Goal: Task Accomplishment & Management: Manage account settings

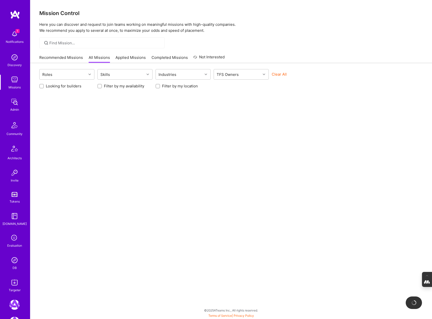
scroll to position [86, 0]
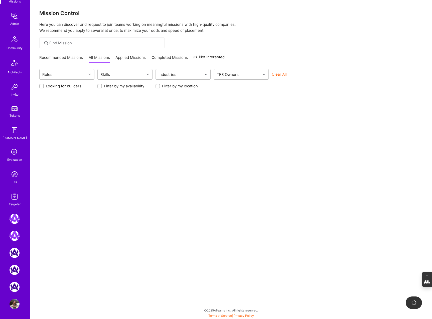
click at [17, 302] on img at bounding box center [15, 304] width 10 height 10
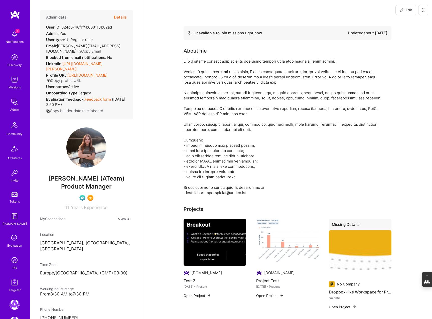
click at [121, 16] on button "Details" at bounding box center [120, 17] width 13 height 15
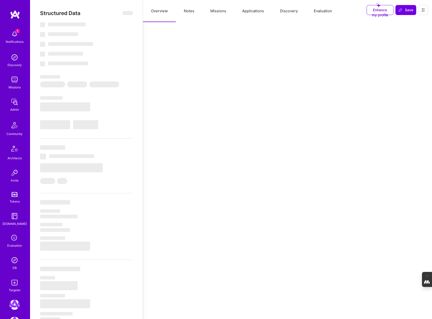
select select "Not Available"
select select "1 Month"
select select "Verified"
select select "UA"
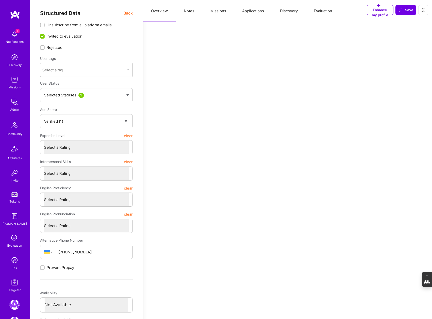
click at [322, 12] on button "Evaluation" at bounding box center [323, 11] width 34 height 22
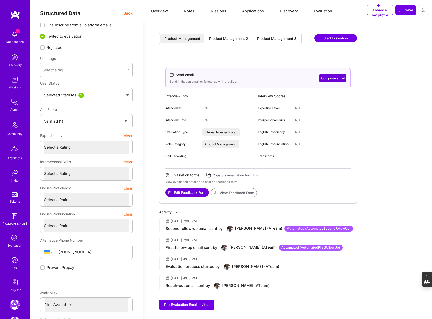
click at [228, 40] on div "Product Management 2" at bounding box center [228, 38] width 39 height 5
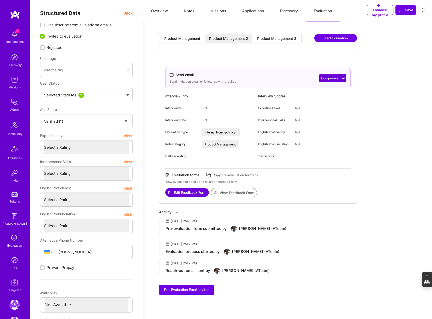
click at [275, 40] on div "Product Management 3" at bounding box center [276, 38] width 39 height 5
click at [210, 175] on icon at bounding box center [209, 175] width 6 height 6
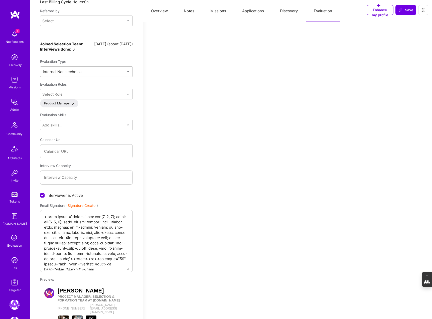
scroll to position [473, 0]
click at [128, 70] on icon at bounding box center [128, 71] width 3 height 3
click at [70, 80] on div "Selection Team" at bounding box center [86, 84] width 93 height 9
click at [407, 12] on span "Save" at bounding box center [406, 10] width 15 height 5
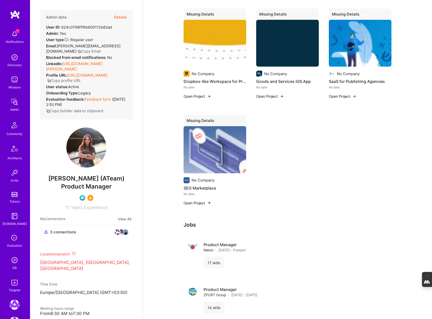
click at [121, 18] on button "Details" at bounding box center [120, 17] width 13 height 15
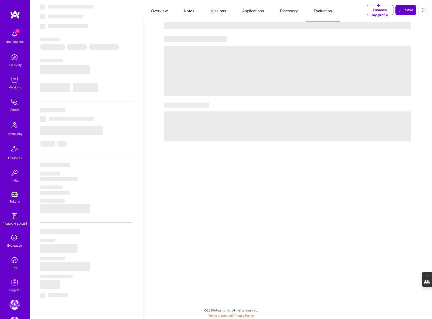
type textarea "x"
select select "Not Available"
select select "1 Month"
select select "Verified"
select select "UA"
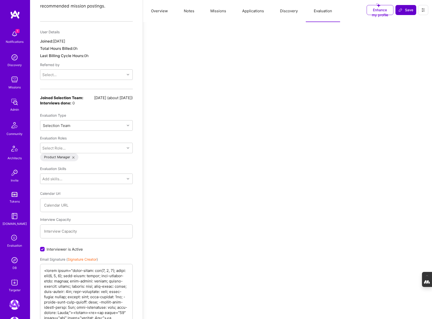
scroll to position [416, 0]
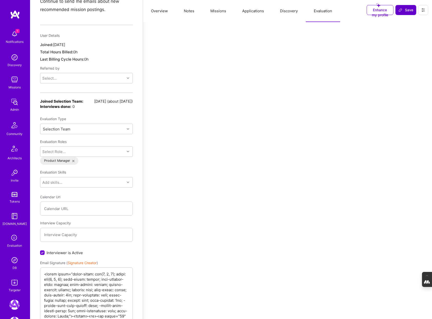
click at [15, 259] on img at bounding box center [15, 260] width 10 height 10
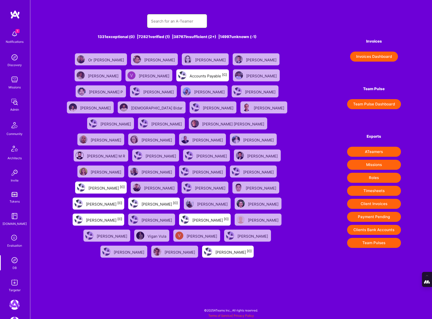
click at [165, 22] on input "text" at bounding box center [177, 21] width 52 height 13
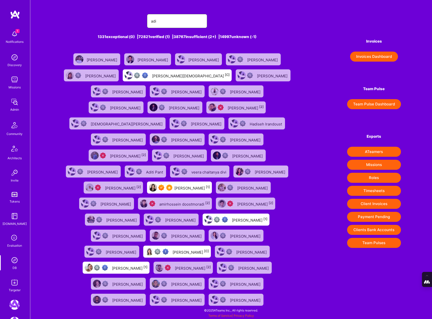
type input "[PERSON_NAME]"
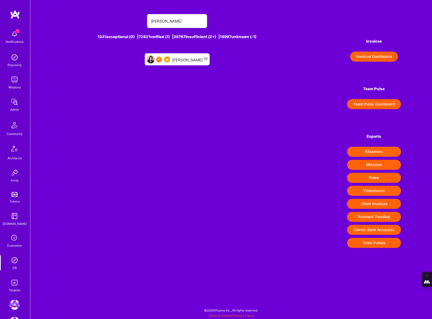
click at [187, 60] on div "[PERSON_NAME] [1]" at bounding box center [190, 59] width 36 height 7
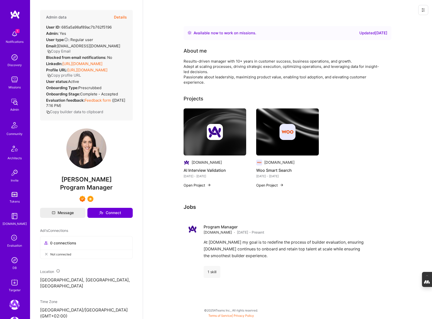
click at [119, 15] on button "Details" at bounding box center [120, 17] width 13 height 15
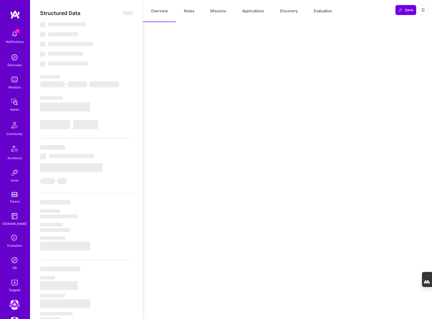
type textarea "x"
select select "Right Now"
select select "7"
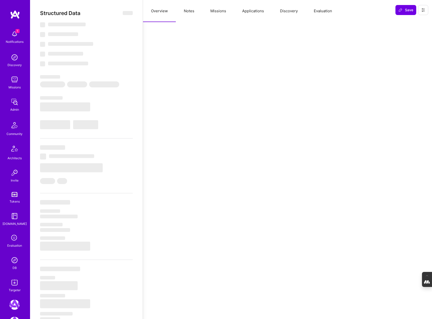
select select "7"
select select "US"
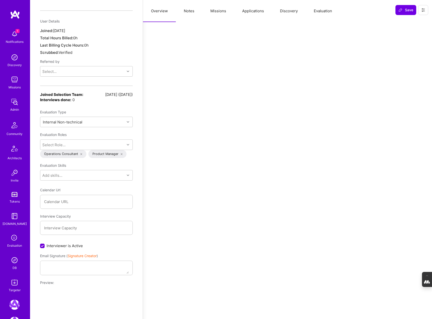
scroll to position [387, 0]
click at [99, 117] on div "Internal Non-technical" at bounding box center [82, 122] width 84 height 10
click at [65, 130] on div "Selection Team" at bounding box center [86, 134] width 93 height 9
click at [408, 8] on span "Save" at bounding box center [406, 10] width 15 height 5
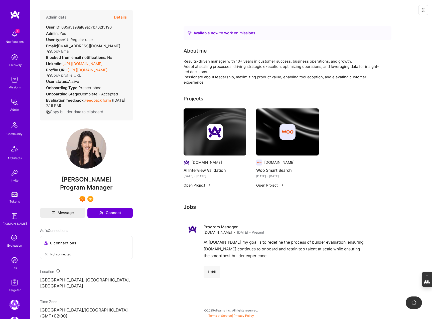
scroll to position [0, 0]
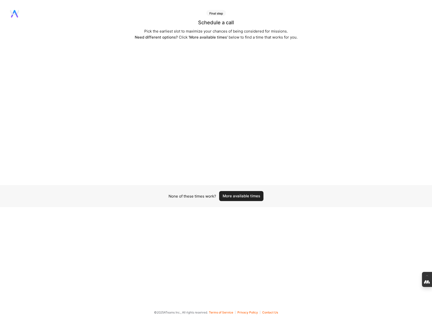
click at [247, 198] on button "More available times" at bounding box center [241, 196] width 44 height 10
click at [243, 197] on button "More available times" at bounding box center [241, 196] width 44 height 10
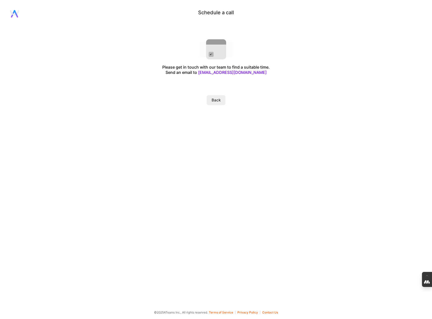
click at [217, 99] on button "Back" at bounding box center [216, 100] width 19 height 10
